Goal: Task Accomplishment & Management: Use online tool/utility

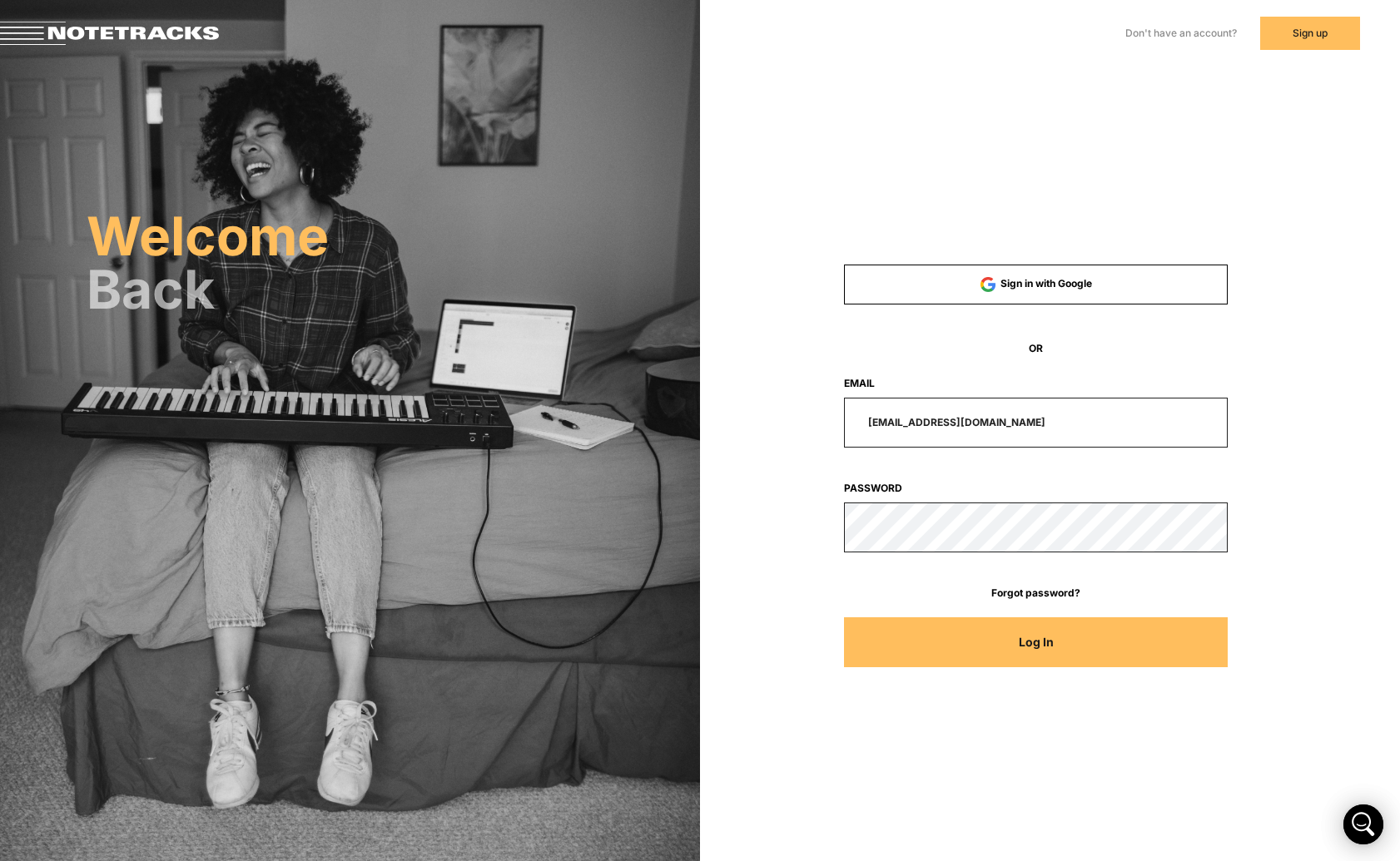
click at [1063, 635] on button "Log In" at bounding box center [1035, 643] width 384 height 50
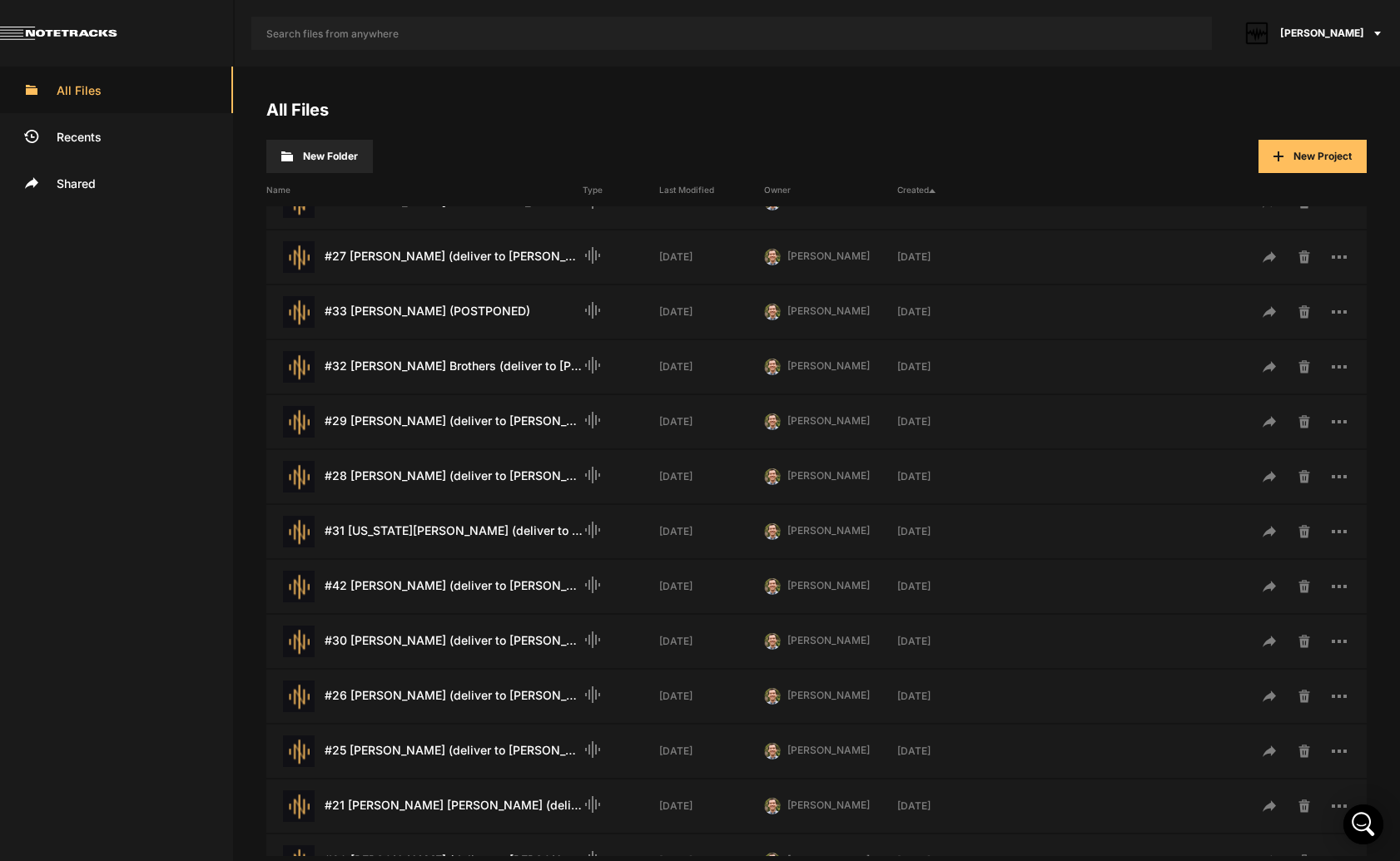
scroll to position [506, 0]
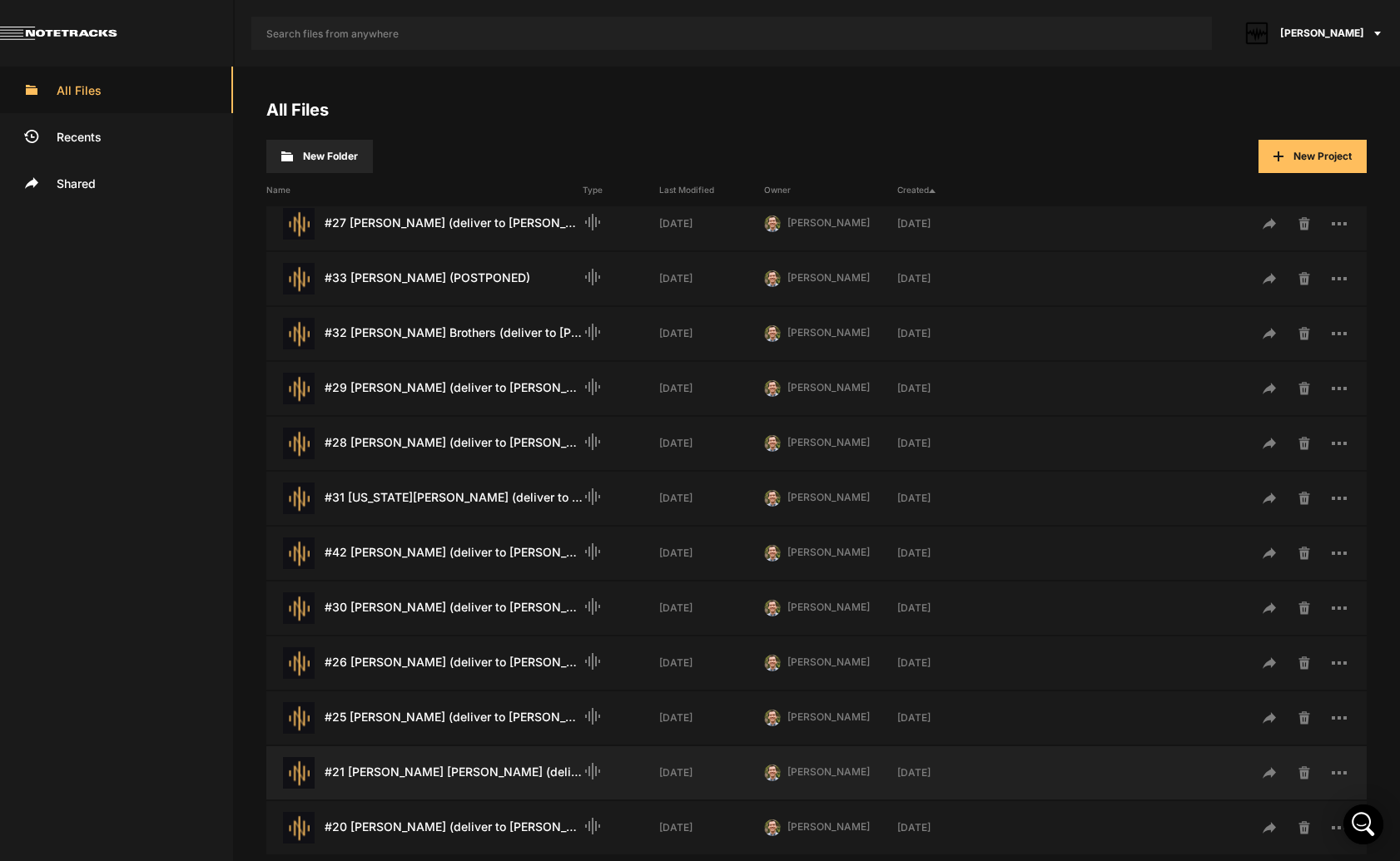
click at [462, 773] on div "#21 ​[PERSON_NAME]​ [PERSON_NAME] (deliver to [PERSON_NAME] [DATE]) Last Modifi…" at bounding box center [424, 773] width 316 height 31
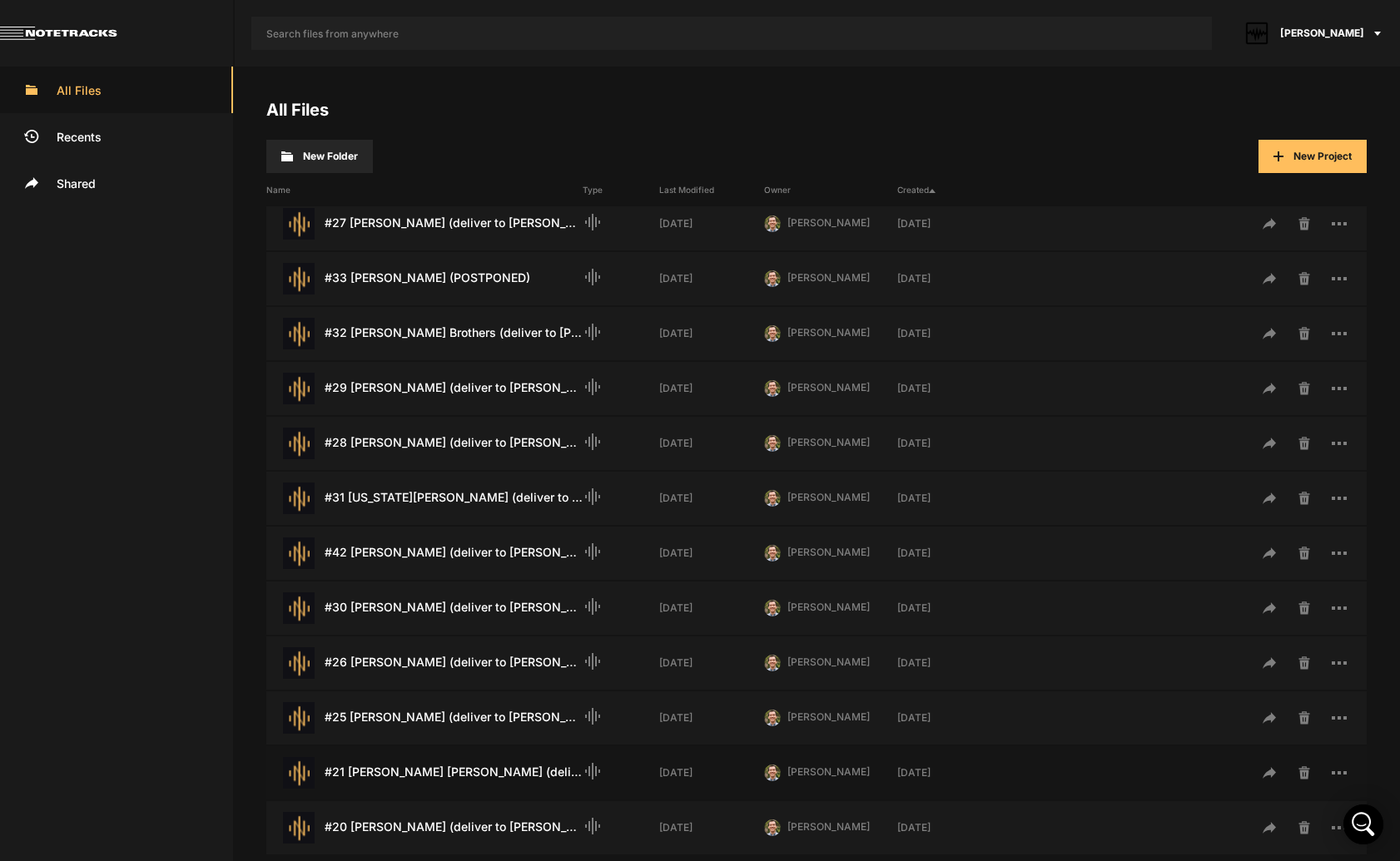
click at [368, 773] on div "#21 ​[PERSON_NAME]​ [PERSON_NAME] (deliver to [PERSON_NAME] [DATE]) Last Modifi…" at bounding box center [424, 773] width 316 height 31
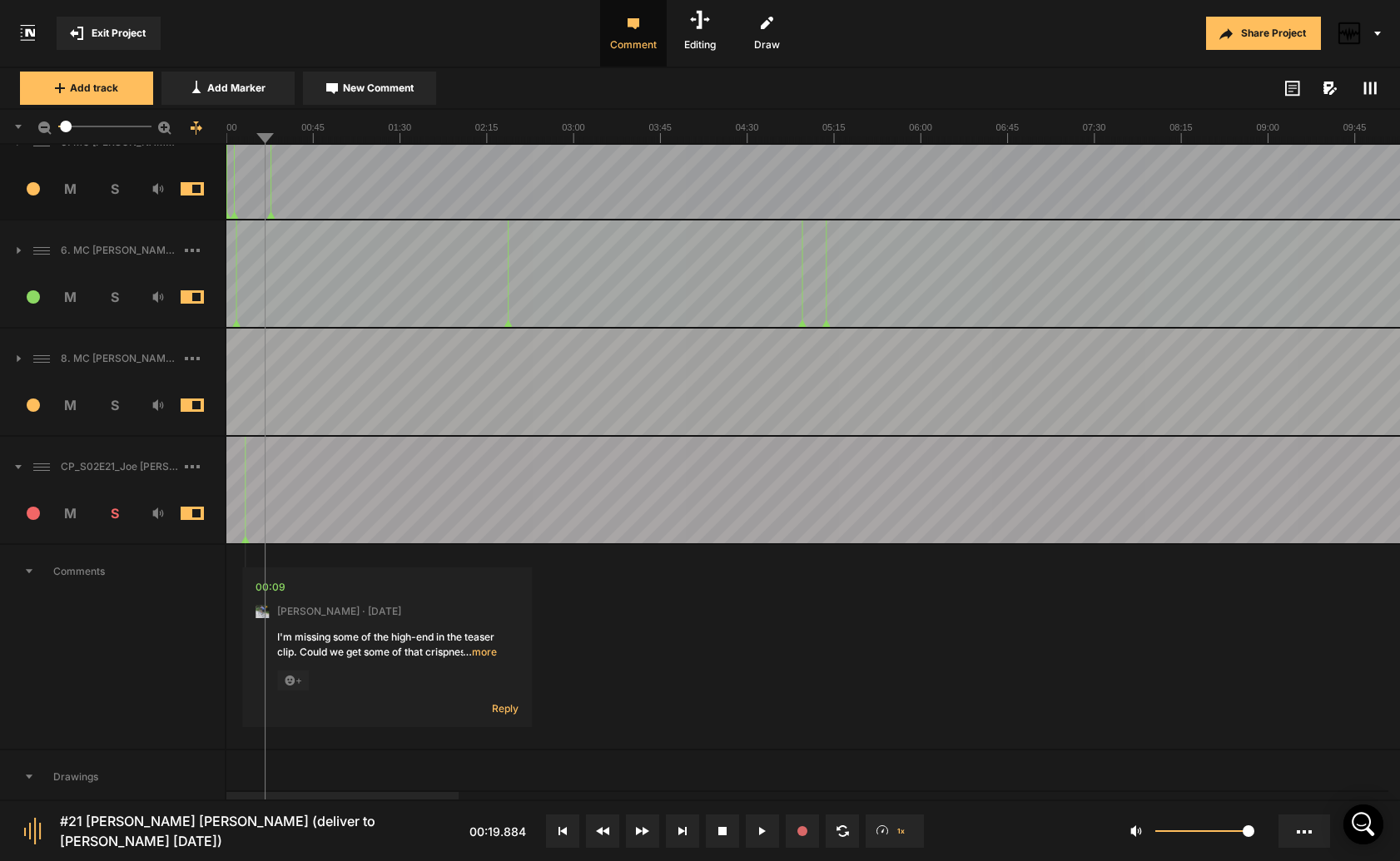
scroll to position [182, 0]
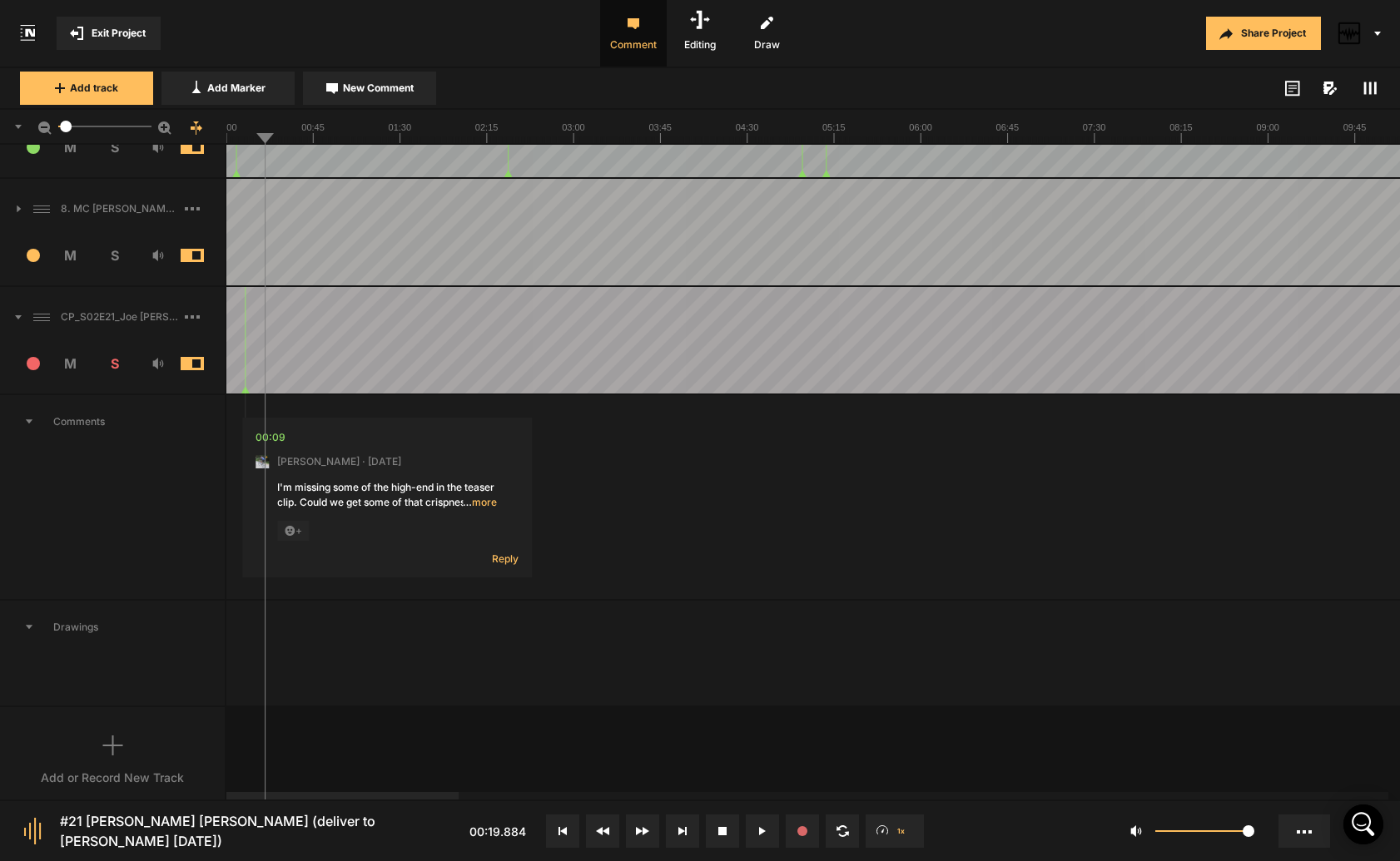
click at [480, 503] on span "… more" at bounding box center [479, 503] width 34 height 15
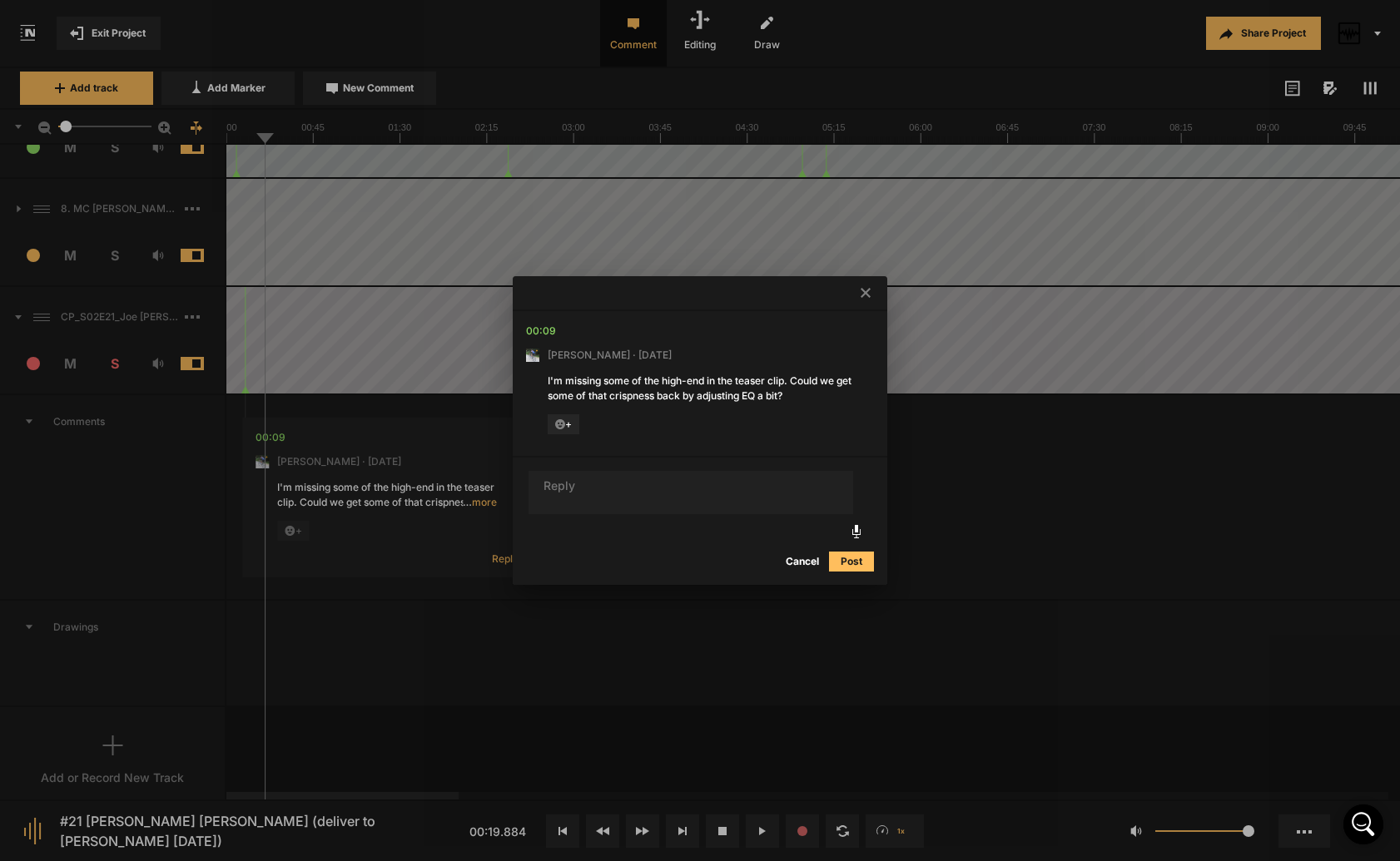
click at [868, 294] on icon at bounding box center [865, 293] width 10 height 10
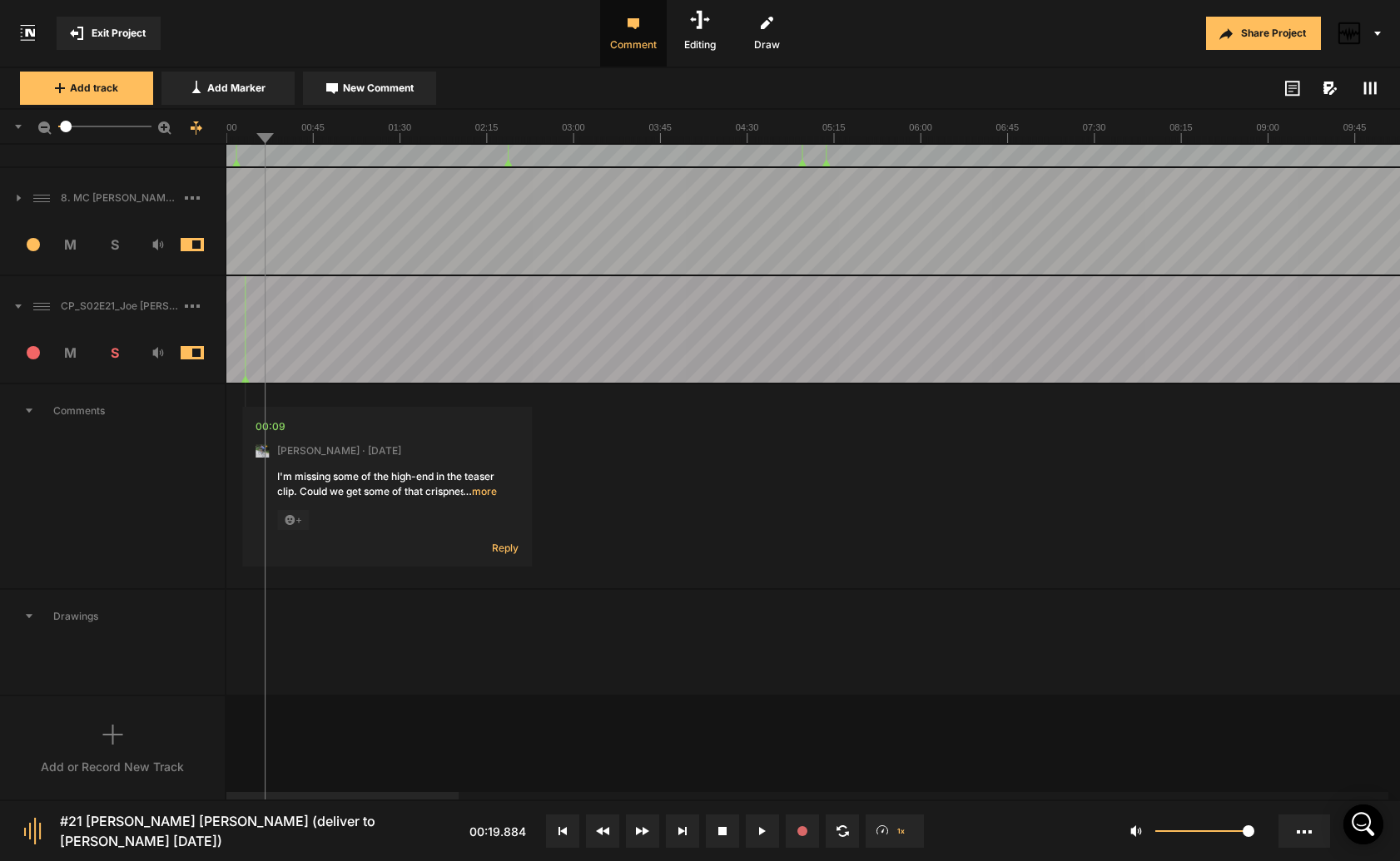
scroll to position [196, 0]
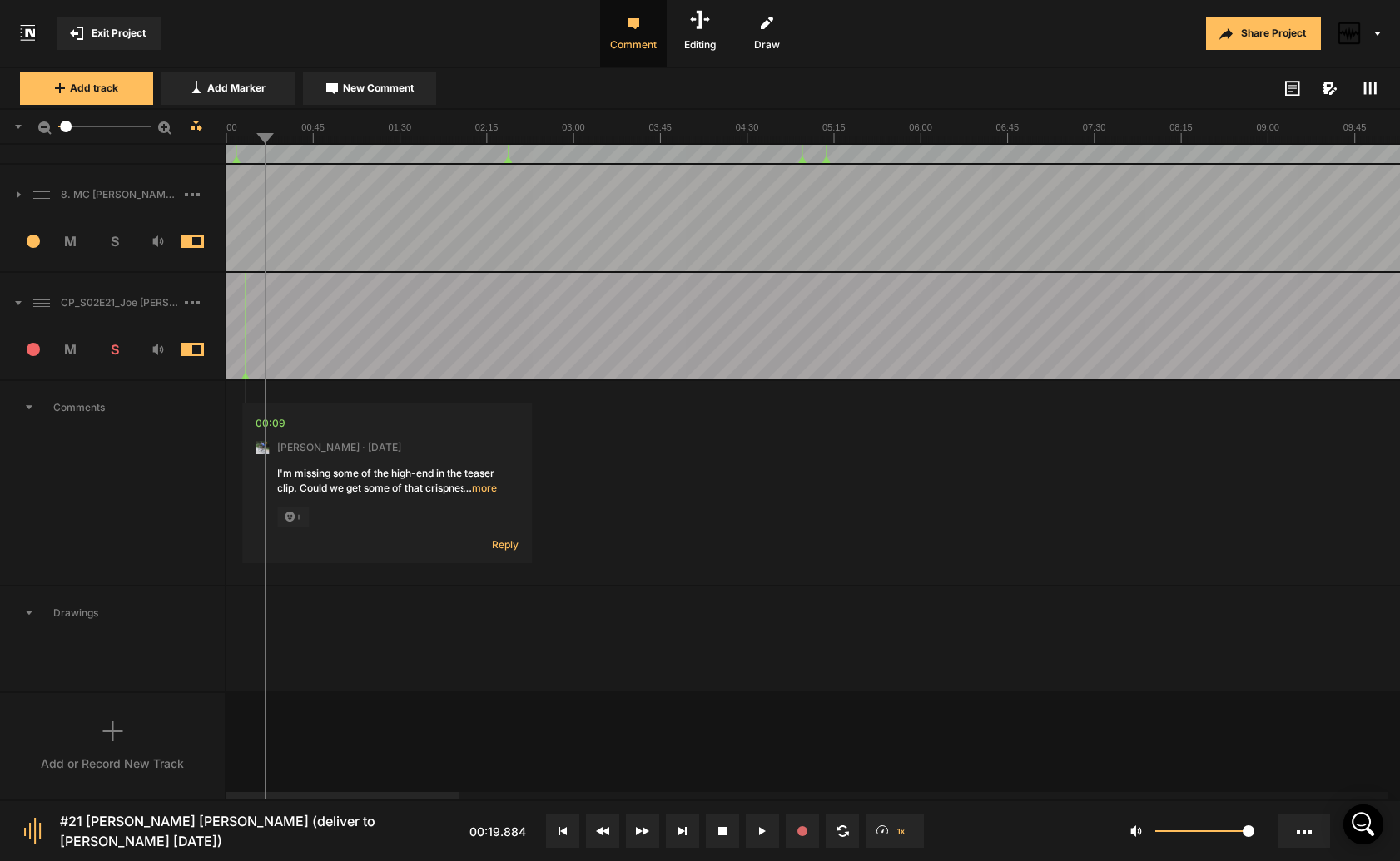
click at [98, 35] on span "Exit Project" at bounding box center [118, 33] width 54 height 15
